Goal: Check status

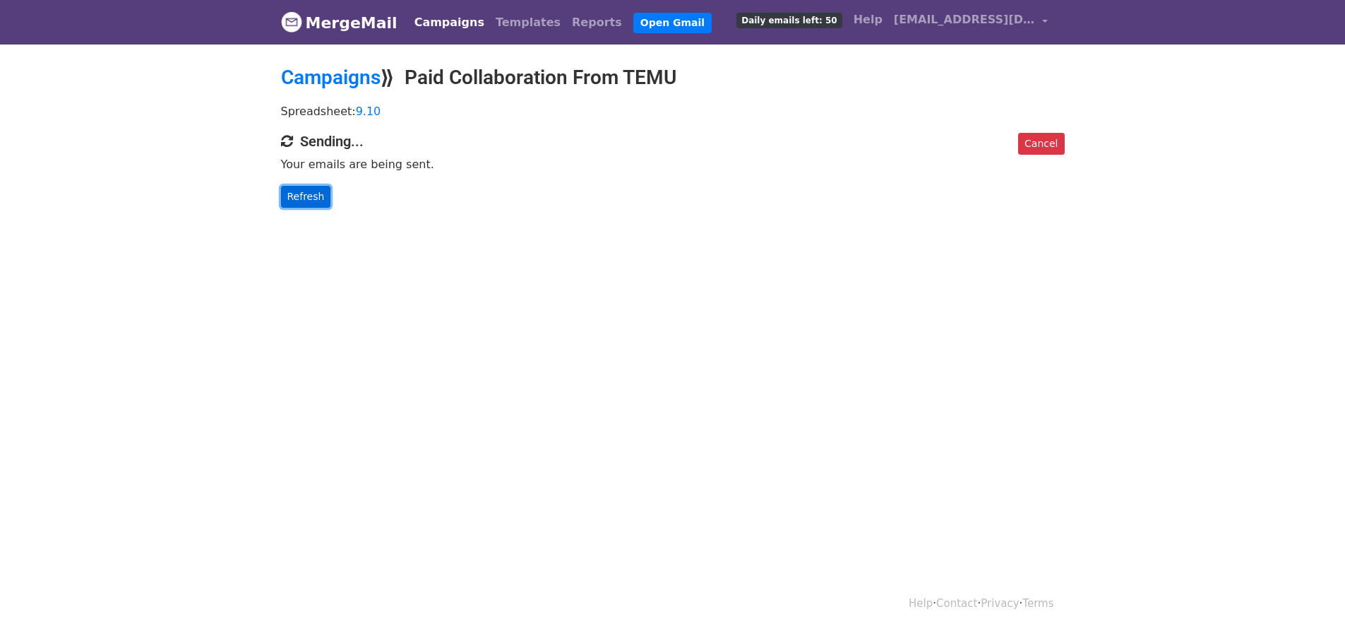
click at [315, 192] on link "Refresh" at bounding box center [306, 197] width 50 height 22
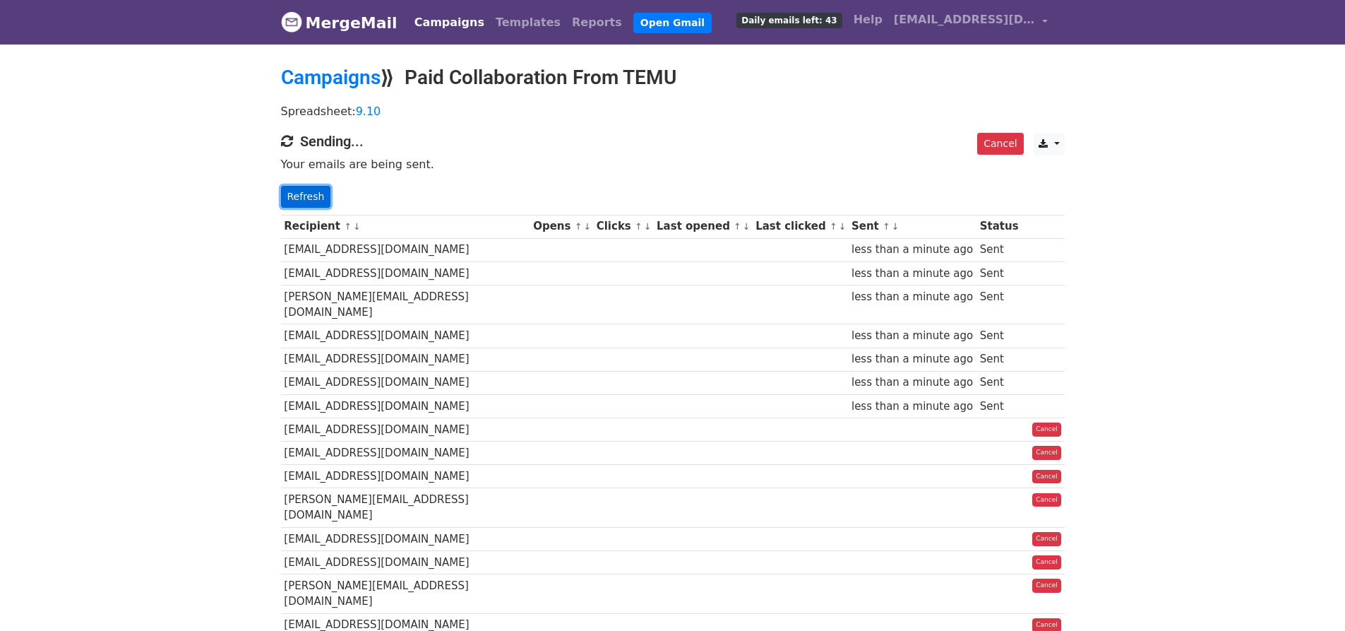
click at [314, 187] on link "Refresh" at bounding box center [306, 197] width 50 height 22
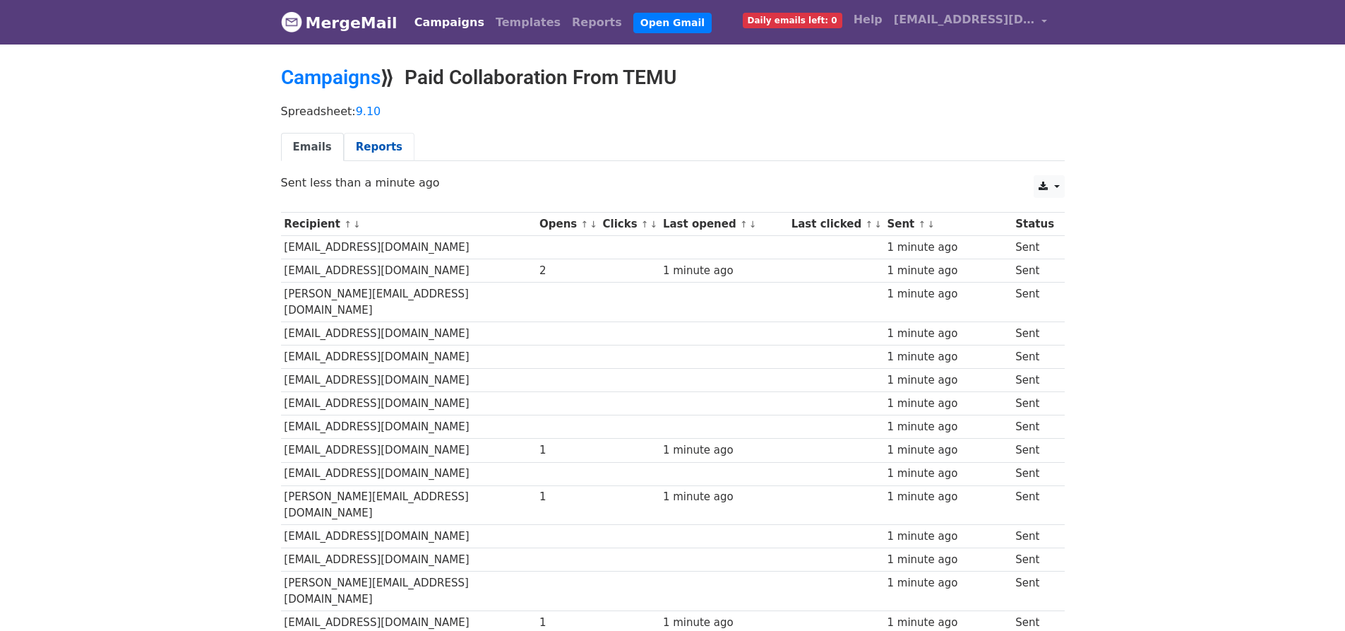
click at [382, 151] on link "Reports" at bounding box center [379, 147] width 71 height 29
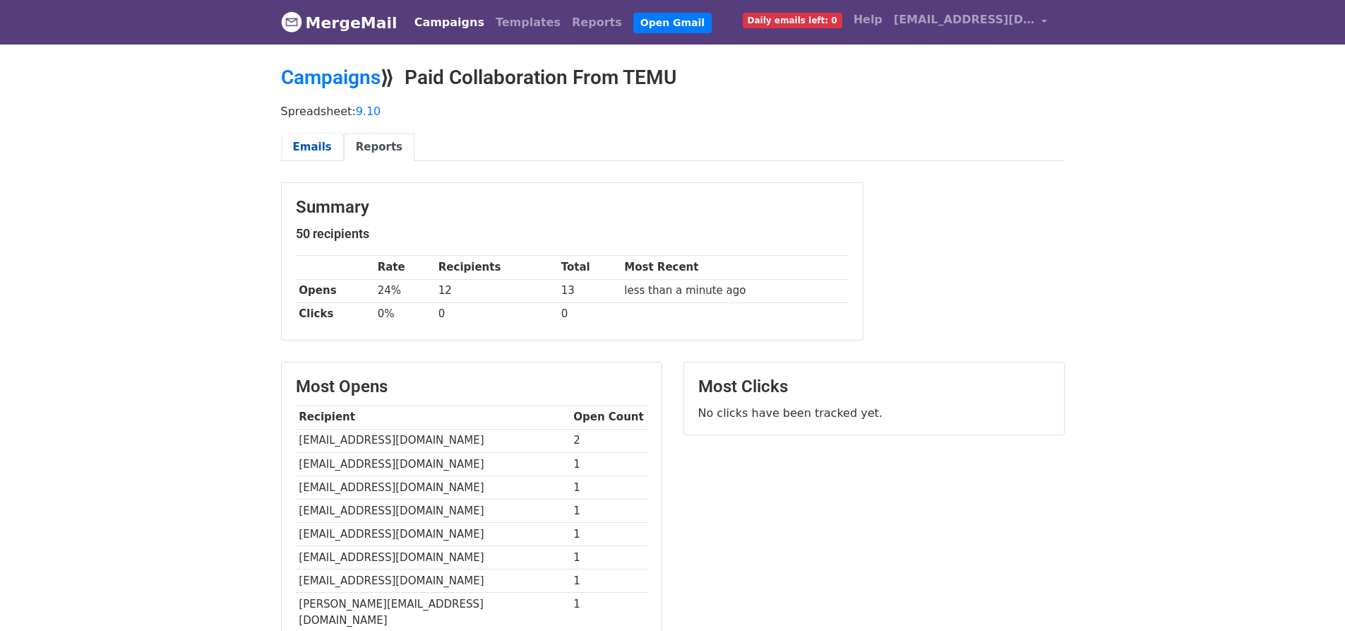
click at [319, 149] on link "Emails" at bounding box center [312, 147] width 63 height 29
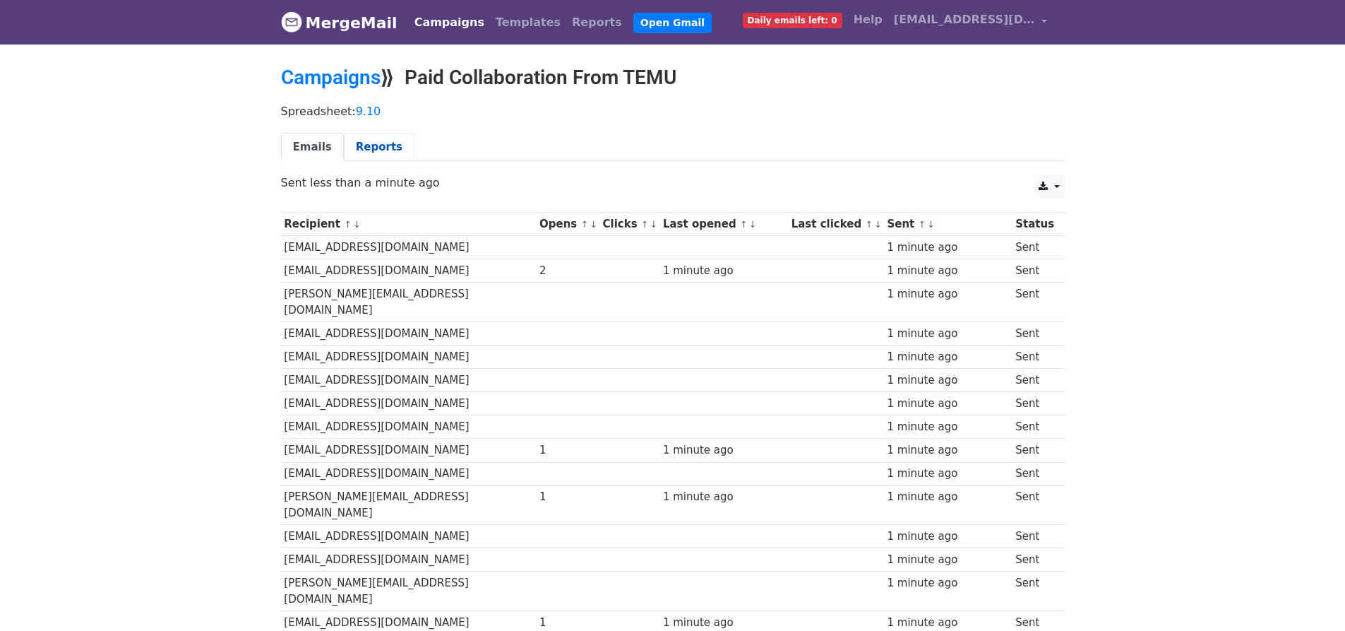
click at [376, 146] on link "Reports" at bounding box center [379, 147] width 71 height 29
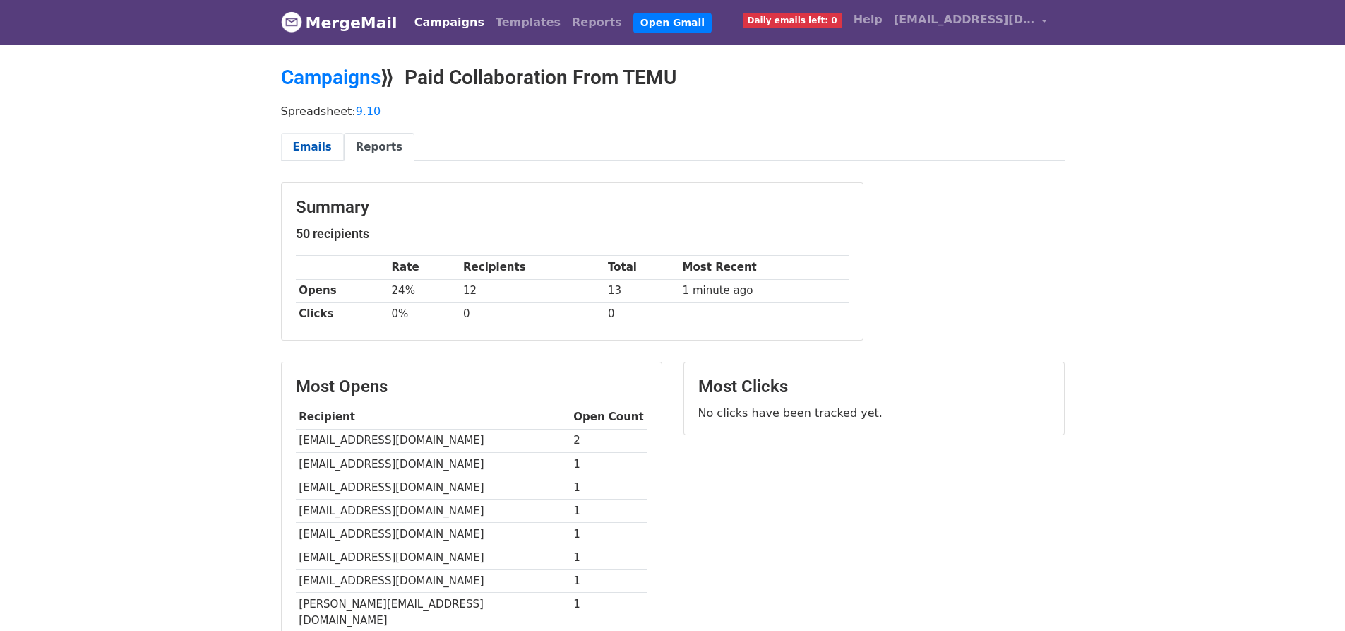
click at [323, 143] on link "Emails" at bounding box center [312, 147] width 63 height 29
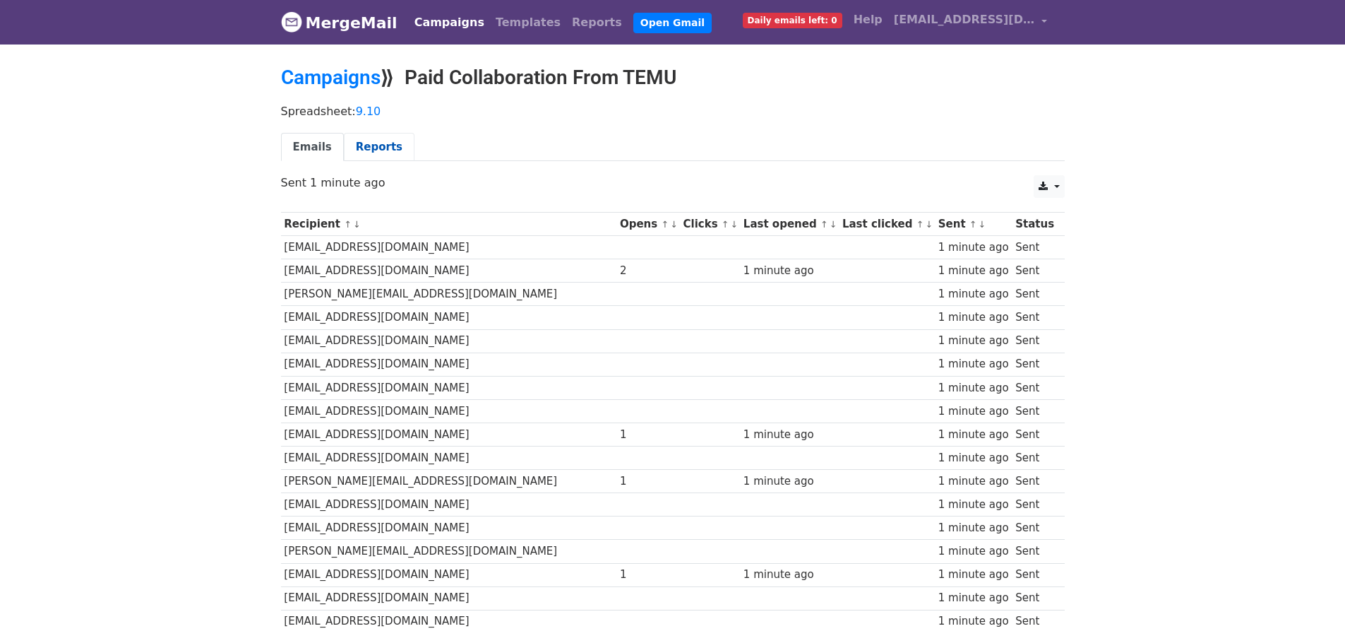
click at [376, 138] on link "Reports" at bounding box center [379, 147] width 71 height 29
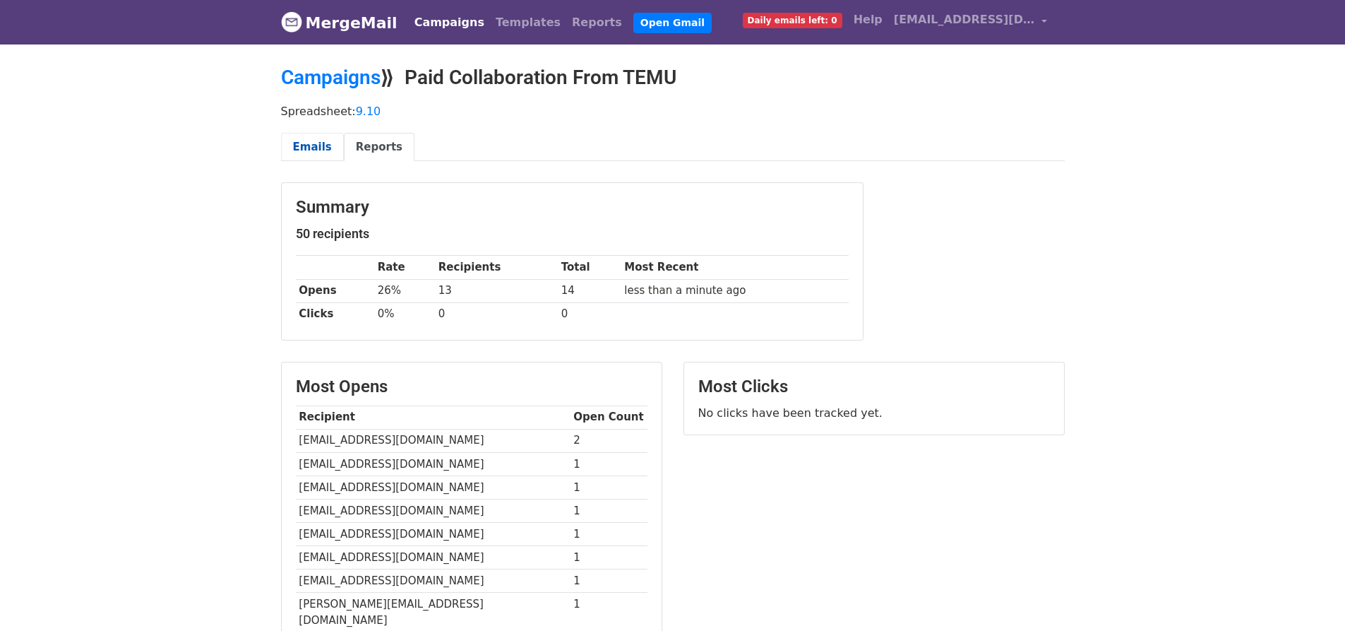
click at [310, 137] on link "Emails" at bounding box center [312, 147] width 63 height 29
